Goal: Task Accomplishment & Management: Manage account settings

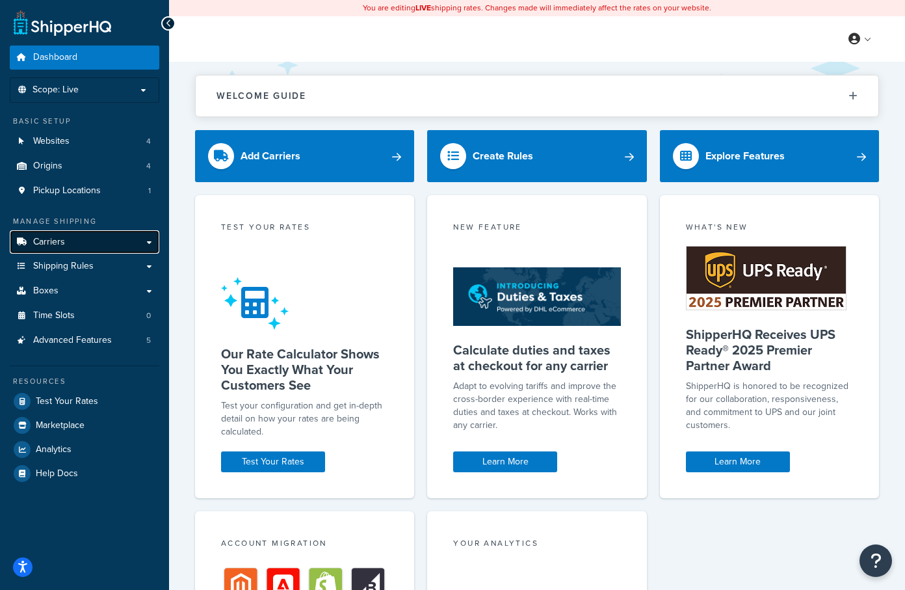
click at [126, 249] on link "Carriers" at bounding box center [85, 242] width 150 height 24
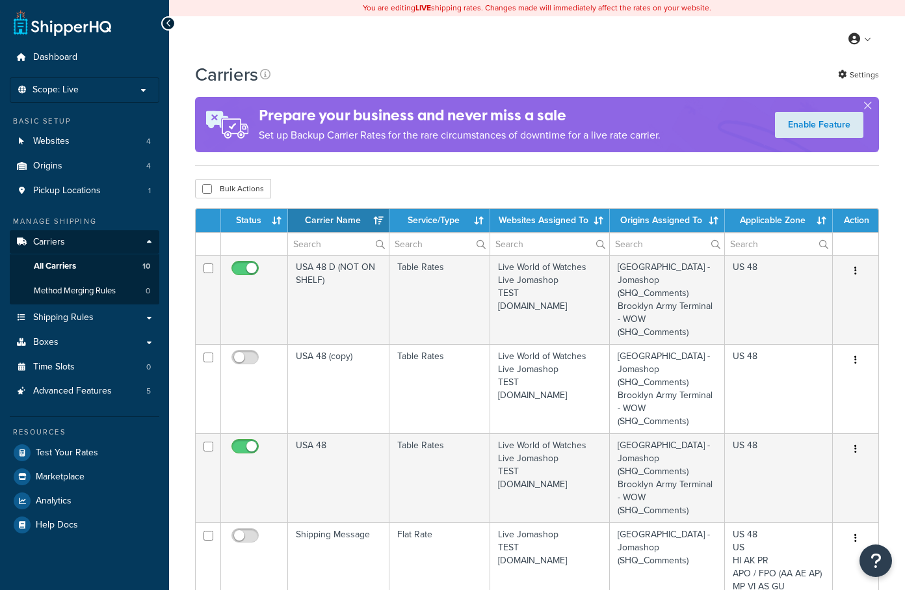
select select "15"
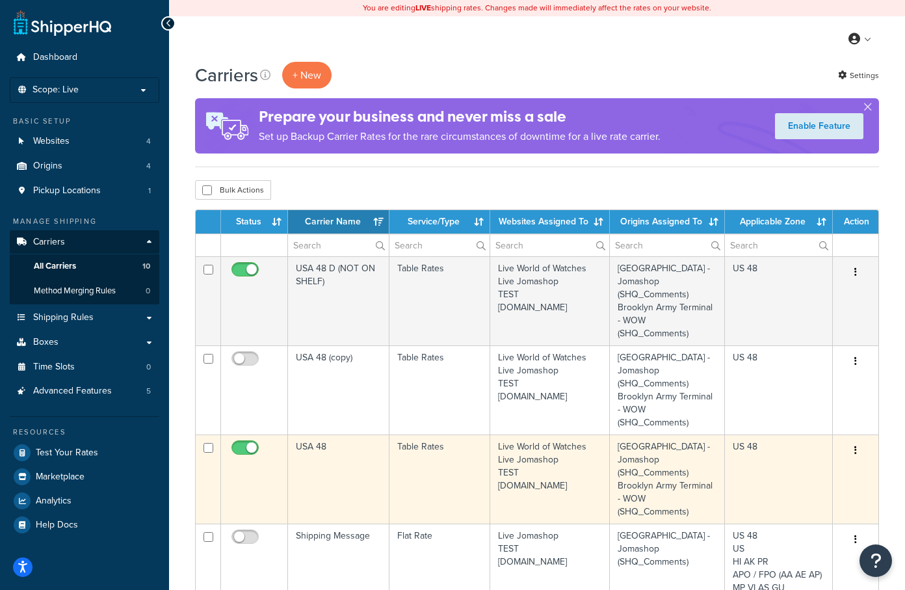
click at [856, 450] on icon "button" at bounding box center [855, 449] width 3 height 9
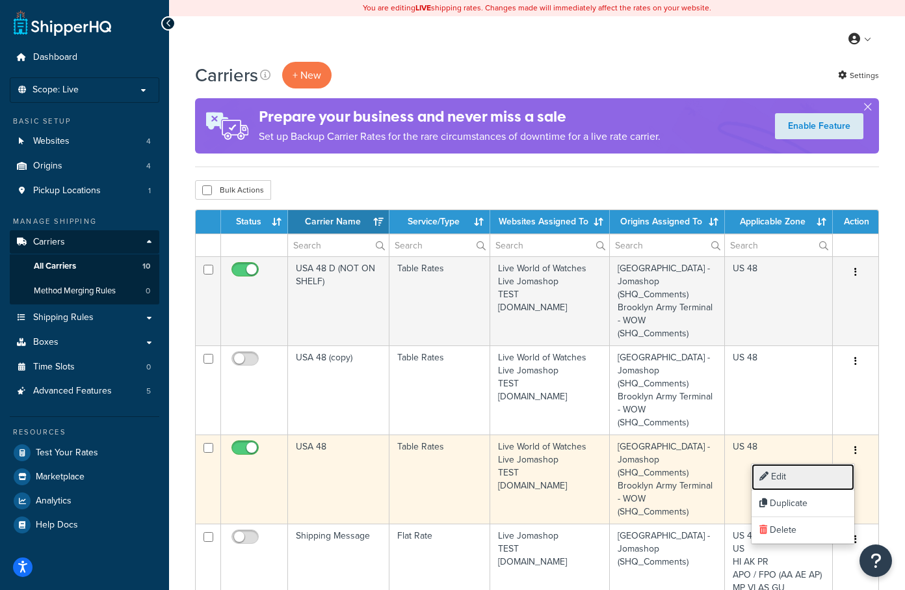
click at [807, 476] on link "Edit" at bounding box center [803, 477] width 103 height 27
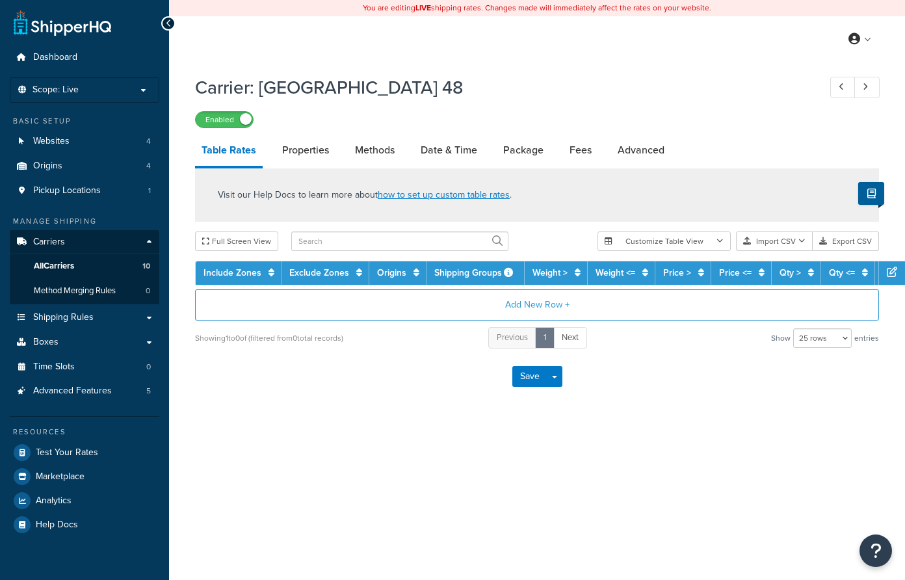
select select "25"
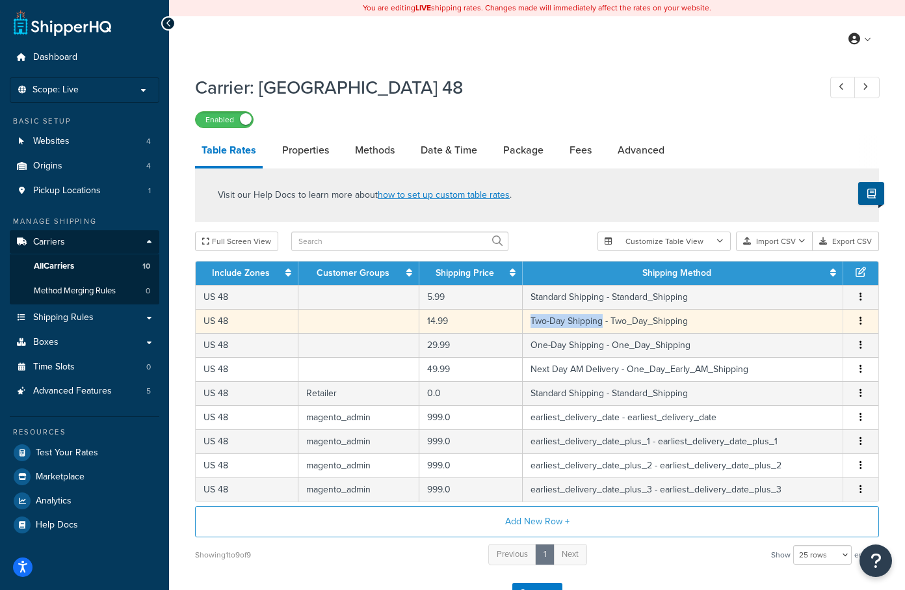
copy td "Two-Day Shipping"
drag, startPoint x: 533, startPoint y: 326, endPoint x: 602, endPoint y: 330, distance: 69.0
click at [602, 330] on td "Two-Day Shipping - Two_Day_Shipping" at bounding box center [683, 321] width 321 height 24
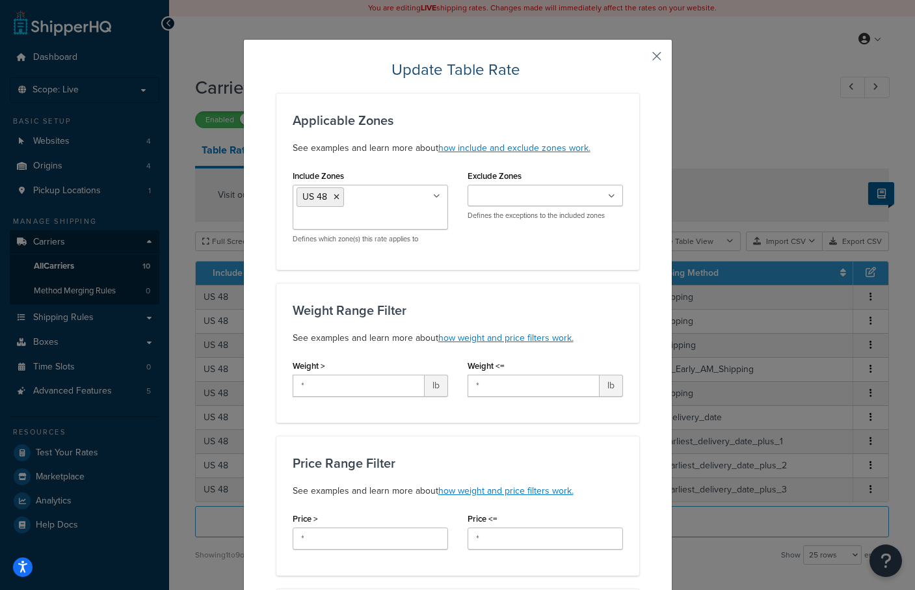
click at [639, 59] on button "button" at bounding box center [637, 60] width 3 height 3
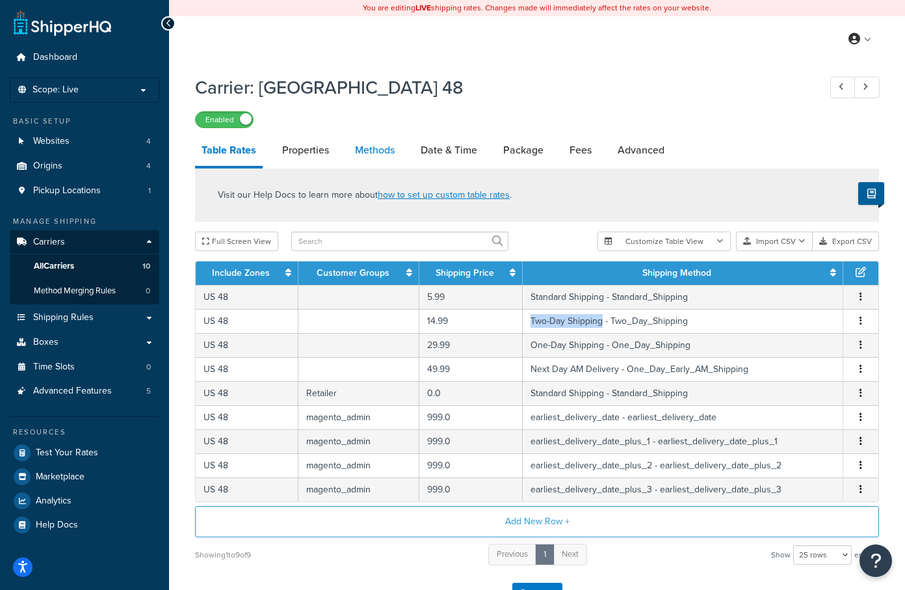
click at [363, 154] on link "Methods" at bounding box center [374, 150] width 53 height 31
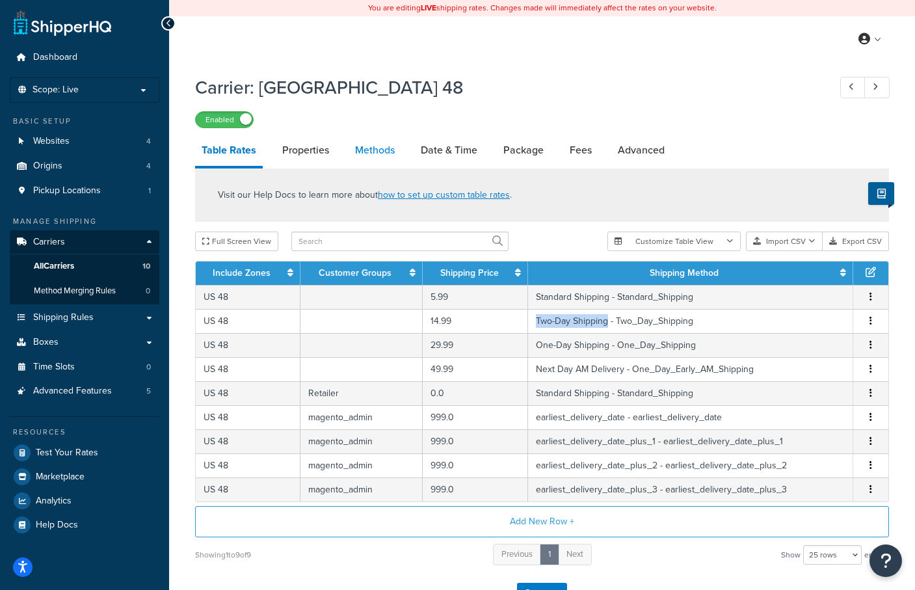
select select "25"
